Goal: Task Accomplishment & Management: Use online tool/utility

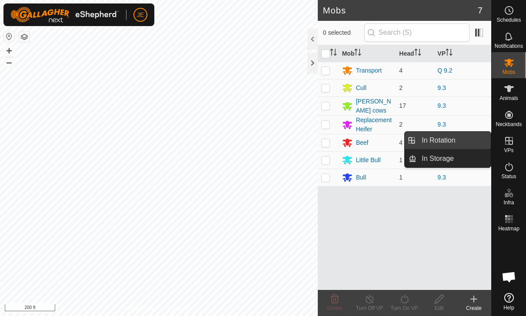
click at [458, 144] on link "In Rotation" at bounding box center [454, 140] width 74 height 17
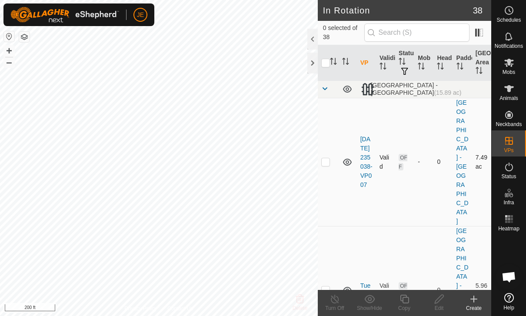
click at [327, 158] on p-checkbox at bounding box center [325, 161] width 9 height 7
checkbox input "true"
click at [330, 287] on p-checkbox at bounding box center [325, 290] width 9 height 7
checkbox input "true"
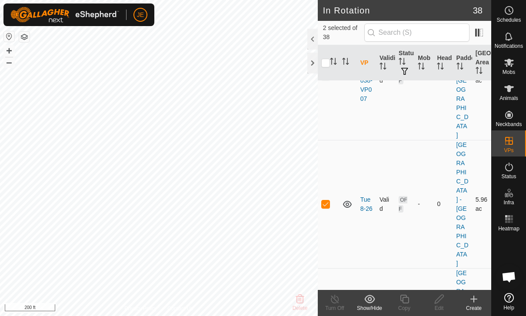
scroll to position [90, 0]
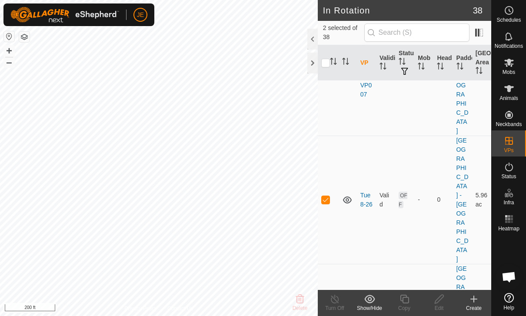
checkbox input "true"
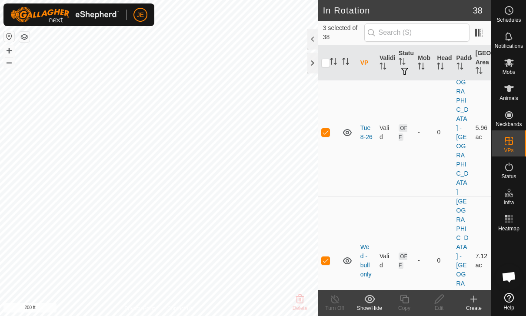
scroll to position [159, 0]
checkbox input "true"
click at [374, 301] on icon at bounding box center [369, 299] width 11 height 10
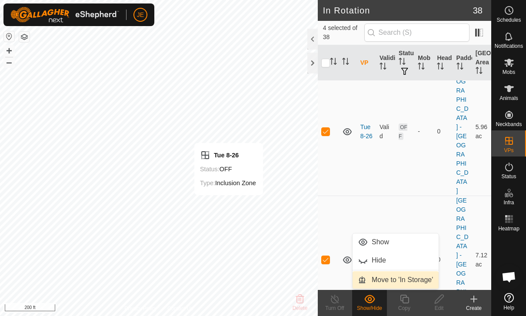
click at [423, 281] on span "Move to 'In Storage'" at bounding box center [402, 280] width 61 height 10
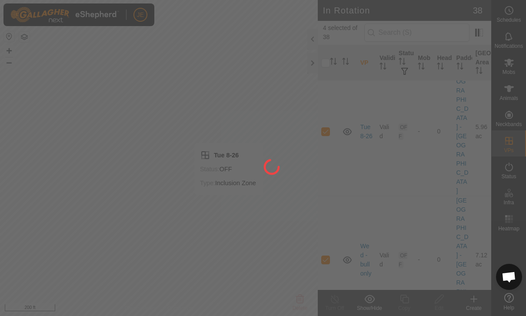
checkbox input "false"
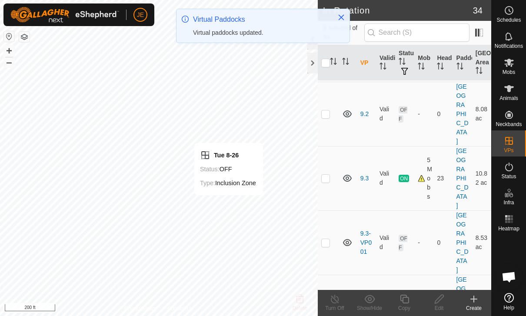
scroll to position [250, 0]
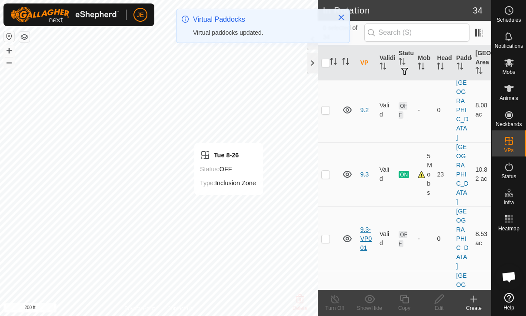
click at [369, 239] on link "9.3-VP001" at bounding box center [366, 238] width 11 height 25
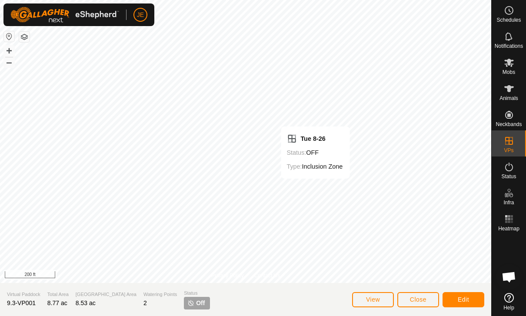
click at [470, 295] on button "Edit" at bounding box center [464, 299] width 42 height 15
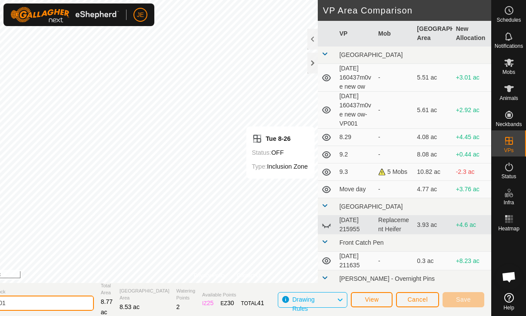
click at [78, 296] on input "9.3-VP001" at bounding box center [33, 303] width 122 height 15
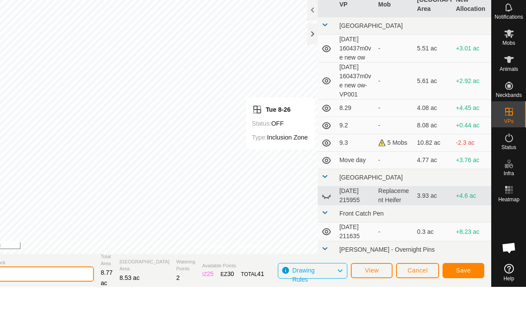
type input "9.6 -1"
click at [471, 292] on button "Save" at bounding box center [464, 299] width 42 height 15
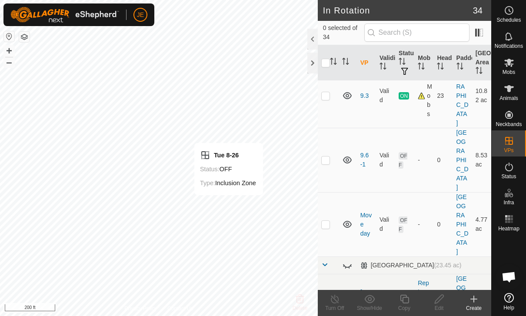
scroll to position [328, 0]
click at [328, 164] on p-checkbox at bounding box center [325, 160] width 9 height 7
checkbox input "true"
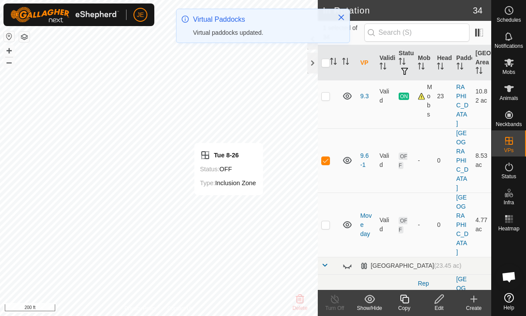
click at [411, 298] on copy-svg-icon at bounding box center [404, 299] width 35 height 10
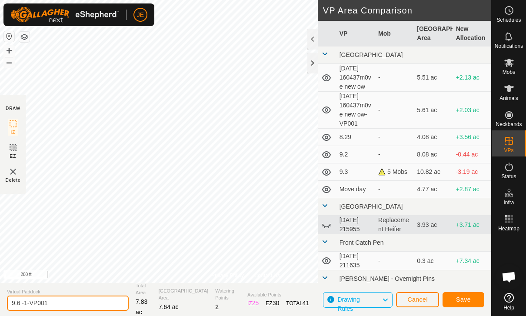
click at [70, 304] on input "9.6 -1-VP001" at bounding box center [68, 303] width 122 height 15
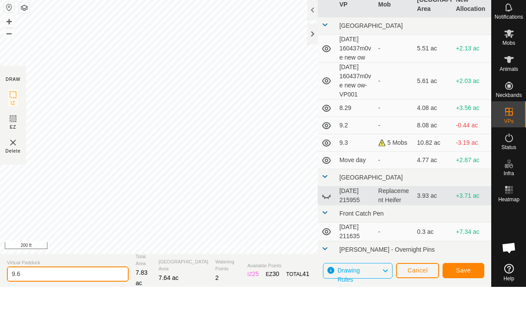
type input "9.6"
click at [466, 296] on span "Save" at bounding box center [463, 299] width 15 height 7
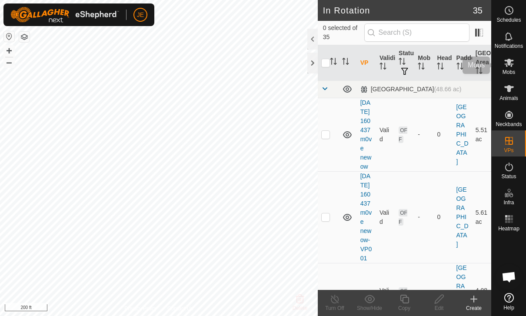
click at [516, 66] on es-mob-svg-icon at bounding box center [509, 63] width 16 height 14
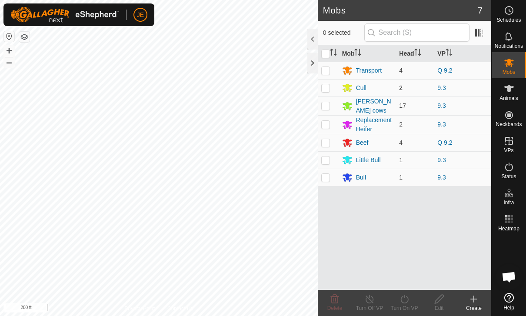
click at [324, 88] on p-checkbox at bounding box center [325, 87] width 9 height 7
checkbox input "true"
click at [328, 108] on p-checkbox at bounding box center [325, 105] width 9 height 7
checkbox input "true"
click at [331, 126] on td at bounding box center [328, 124] width 21 height 19
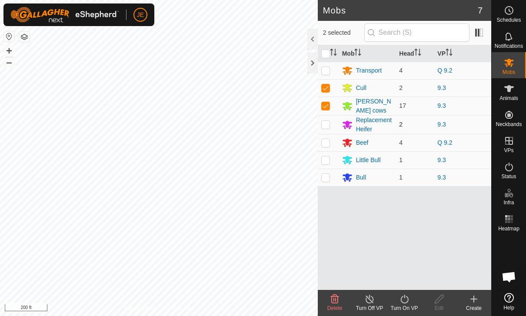
checkbox input "true"
click at [329, 164] on td at bounding box center [328, 159] width 21 height 17
checkbox input "true"
click at [331, 180] on td at bounding box center [328, 177] width 21 height 17
checkbox input "true"
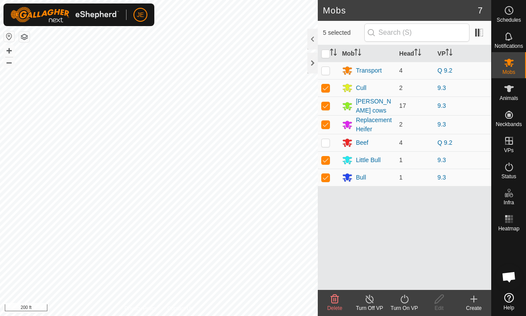
click at [414, 302] on turn-on-svg-icon at bounding box center [404, 299] width 35 height 10
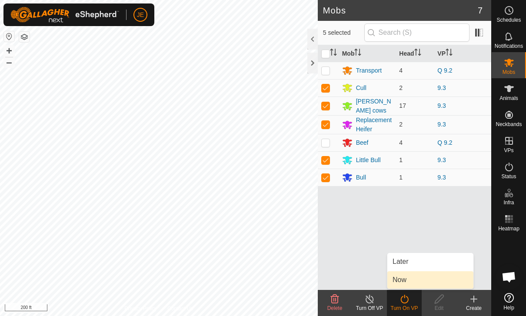
click at [405, 279] on span "Now" at bounding box center [400, 280] width 14 height 10
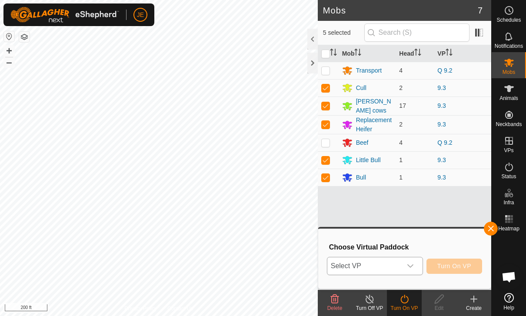
click at [397, 267] on span "Select VP" at bounding box center [365, 265] width 74 height 17
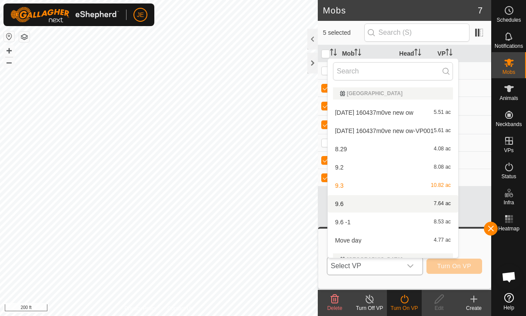
click at [344, 205] on div "9.6 7.64 ac" at bounding box center [393, 204] width 120 height 10
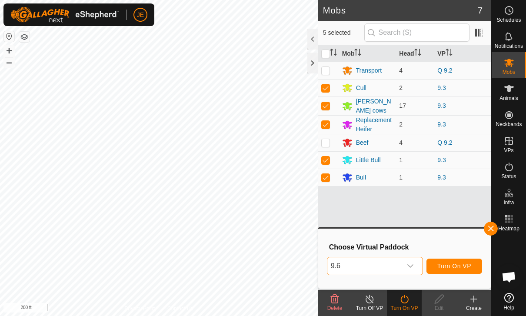
click at [462, 265] on span "Turn On VP" at bounding box center [455, 266] width 34 height 7
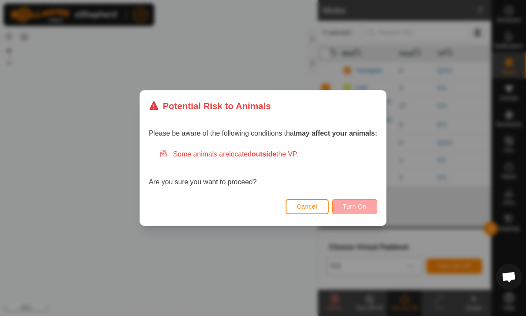
click at [365, 208] on span "Turn On" at bounding box center [354, 206] width 23 height 7
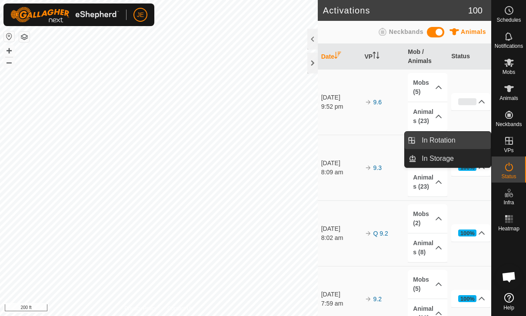
click at [449, 140] on span "In Rotation" at bounding box center [438, 140] width 33 height 10
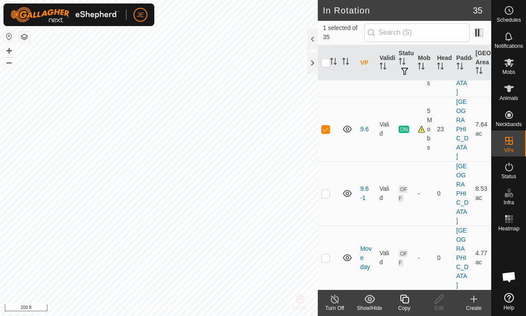
scroll to position [360, 0]
click at [325, 189] on p-checkbox at bounding box center [325, 192] width 9 height 7
checkbox input "true"
click at [329, 132] on p-checkbox at bounding box center [325, 128] width 9 height 7
checkbox input "false"
